Goal: Navigation & Orientation: Find specific page/section

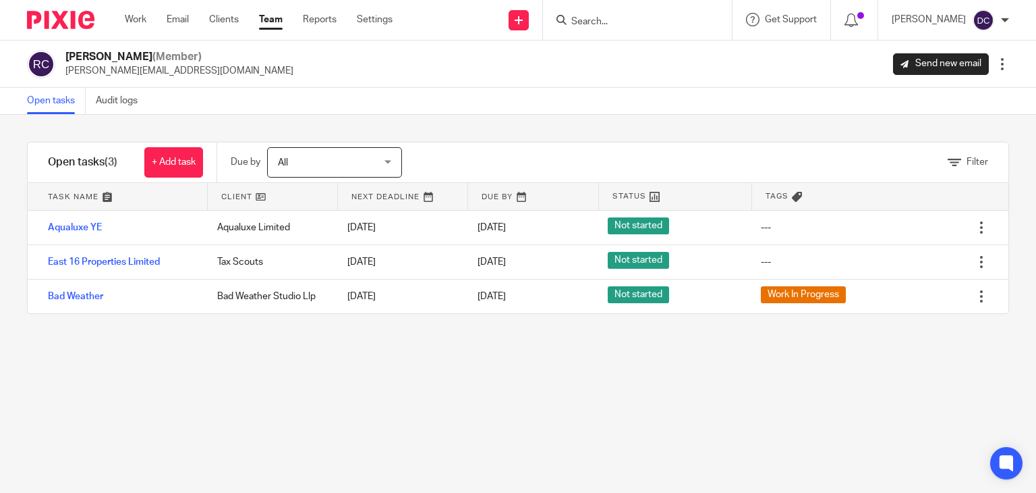
click at [275, 18] on link "Team" at bounding box center [271, 19] width 24 height 13
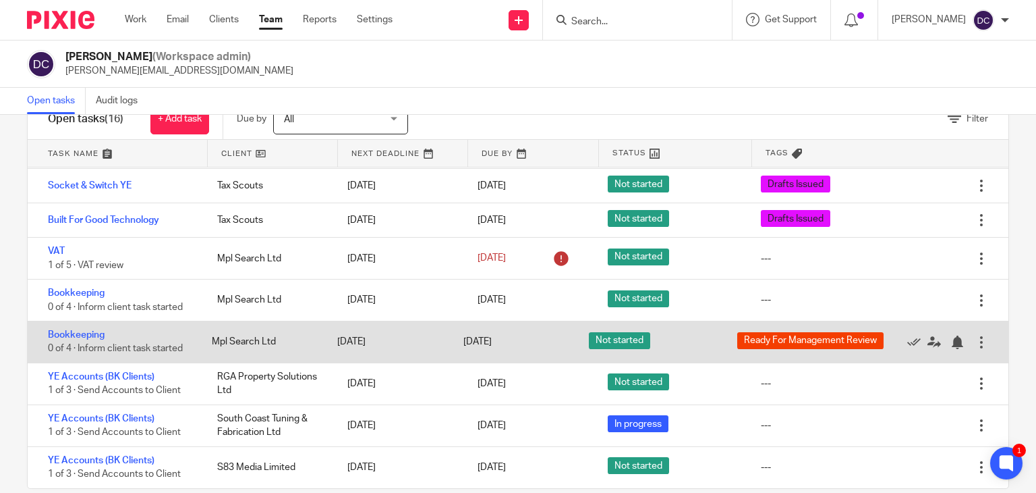
scroll to position [65, 0]
